Goal: Task Accomplishment & Management: Manage account settings

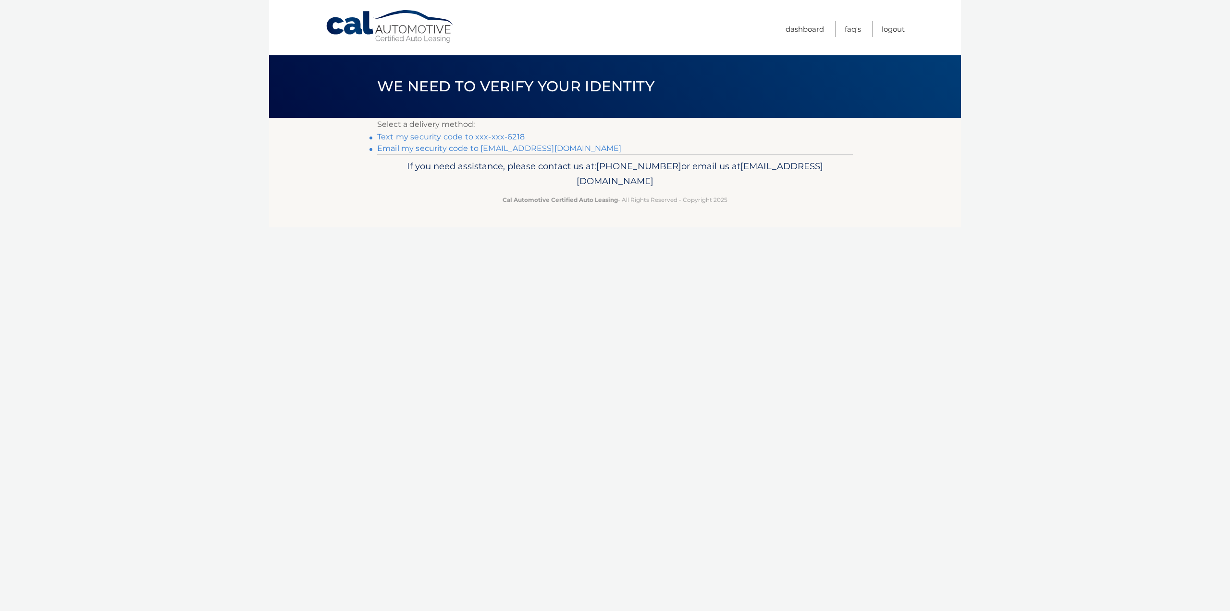
click at [496, 136] on link "Text my security code to xxx-xxx-6218" at bounding box center [450, 136] width 147 height 9
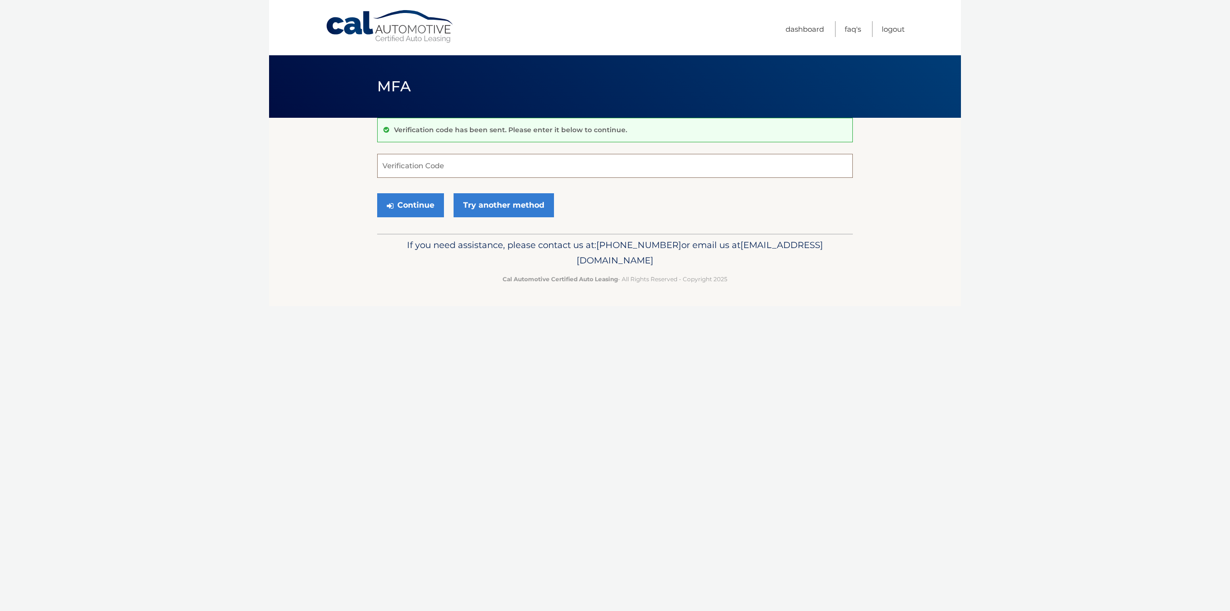
click at [472, 162] on input "Verification Code" at bounding box center [615, 166] width 476 height 24
click at [473, 202] on link "Try another method" at bounding box center [503, 205] width 100 height 24
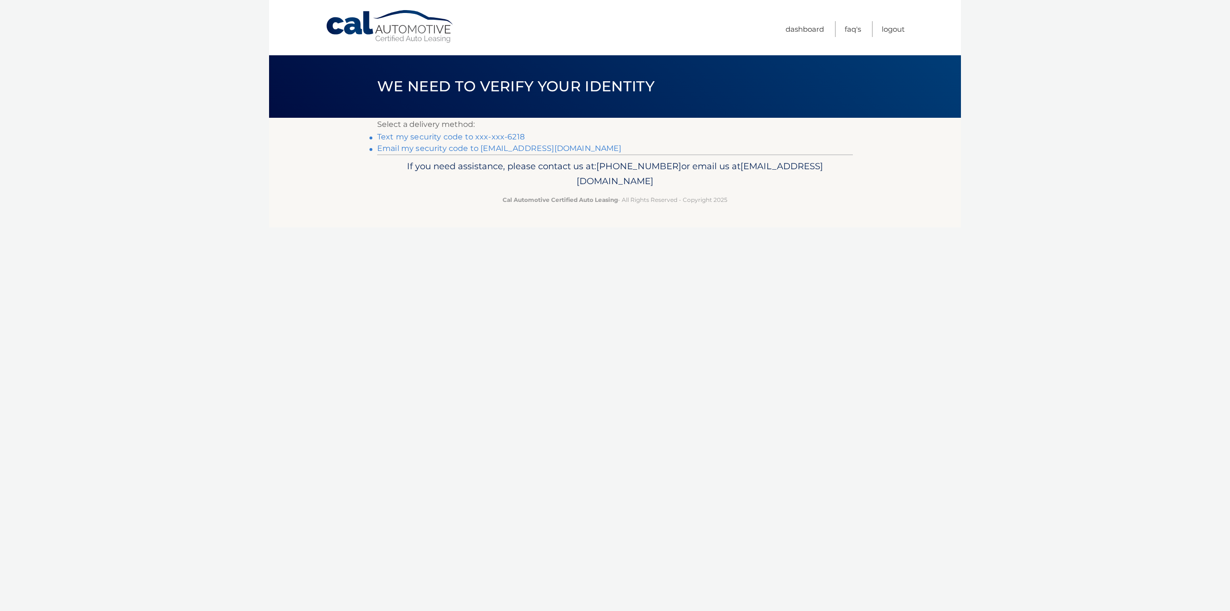
click at [468, 148] on link "Email my security code to [EMAIL_ADDRESS][DOMAIN_NAME]" at bounding box center [499, 148] width 245 height 9
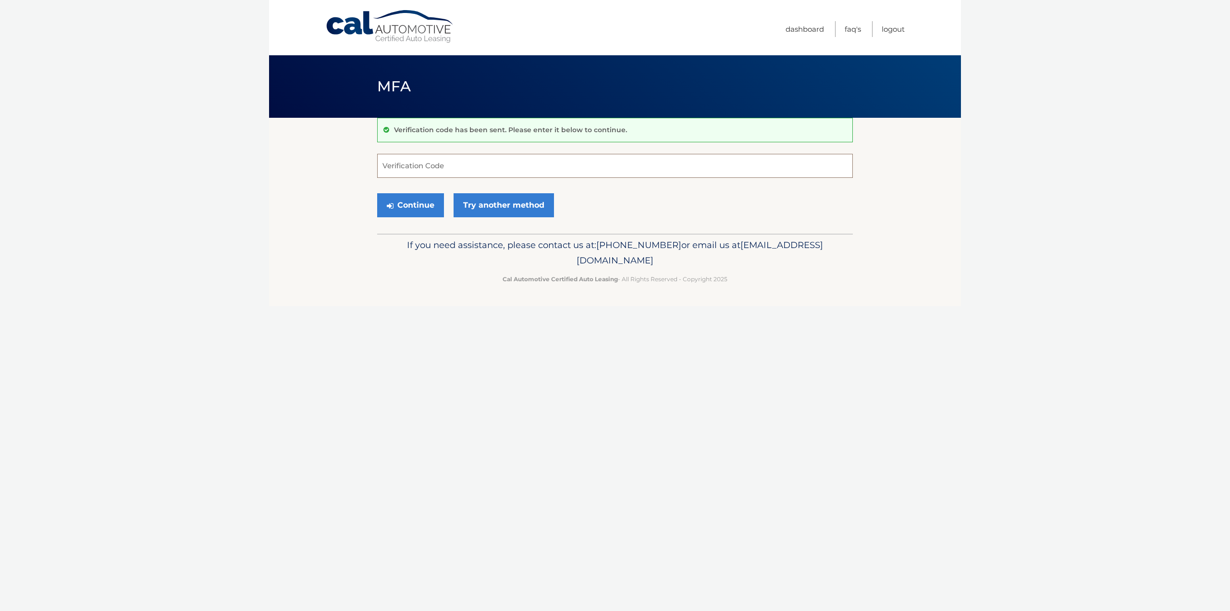
click at [424, 170] on input "Verification Code" at bounding box center [615, 166] width 476 height 24
type input "496465"
click at [495, 217] on link "Try another method" at bounding box center [503, 205] width 100 height 24
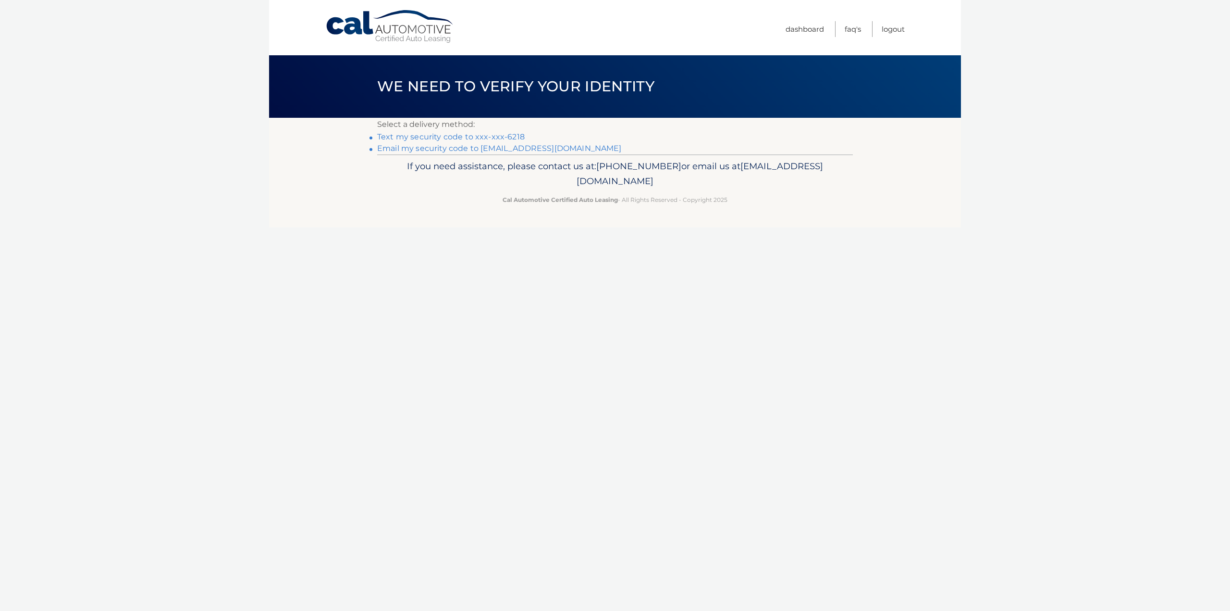
click at [489, 240] on html "Cal Automotive Menu Dashboard FAQ's Logout ×" at bounding box center [615, 305] width 1230 height 611
click at [519, 148] on link "Email my security code to c*****@stepsolutionusa.com" at bounding box center [499, 148] width 245 height 9
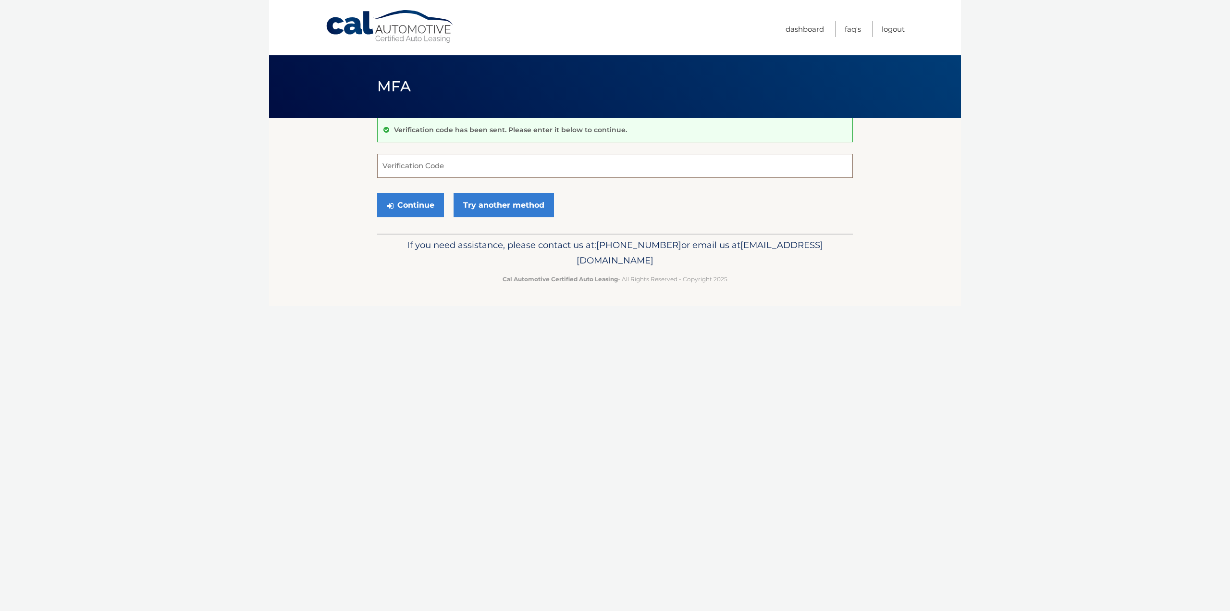
click at [400, 159] on input "Verification Code" at bounding box center [615, 166] width 476 height 24
type input "675308"
click at [412, 208] on button "Continue" at bounding box center [410, 205] width 67 height 24
